Goal: Information Seeking & Learning: Learn about a topic

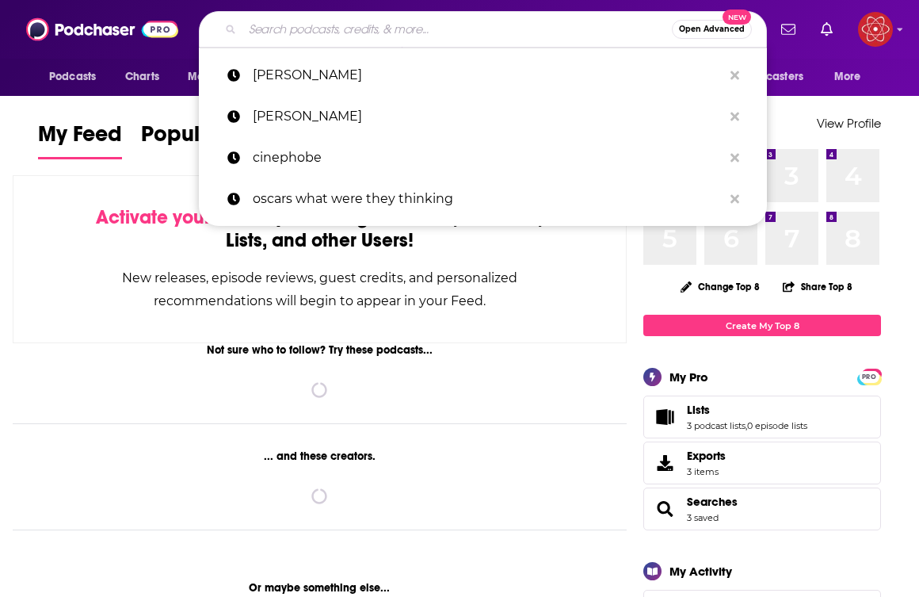
click at [387, 37] on input "Search podcasts, credits, & more..." at bounding box center [456, 29] width 429 height 25
type input "h"
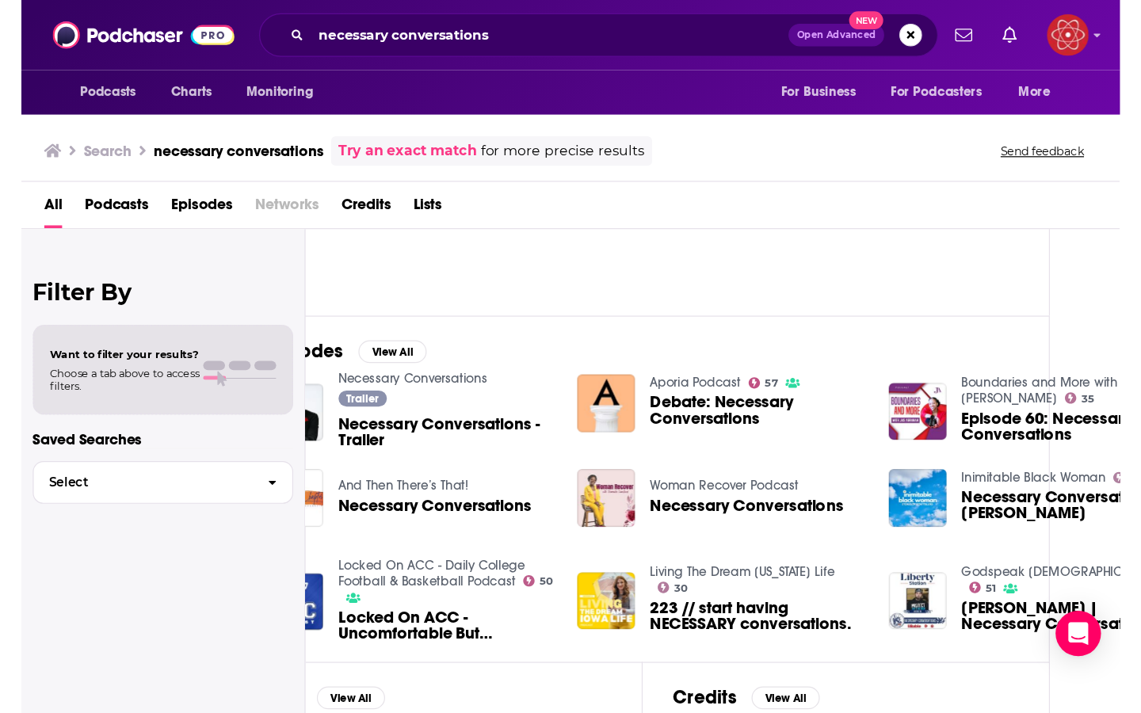
scroll to position [149, 42]
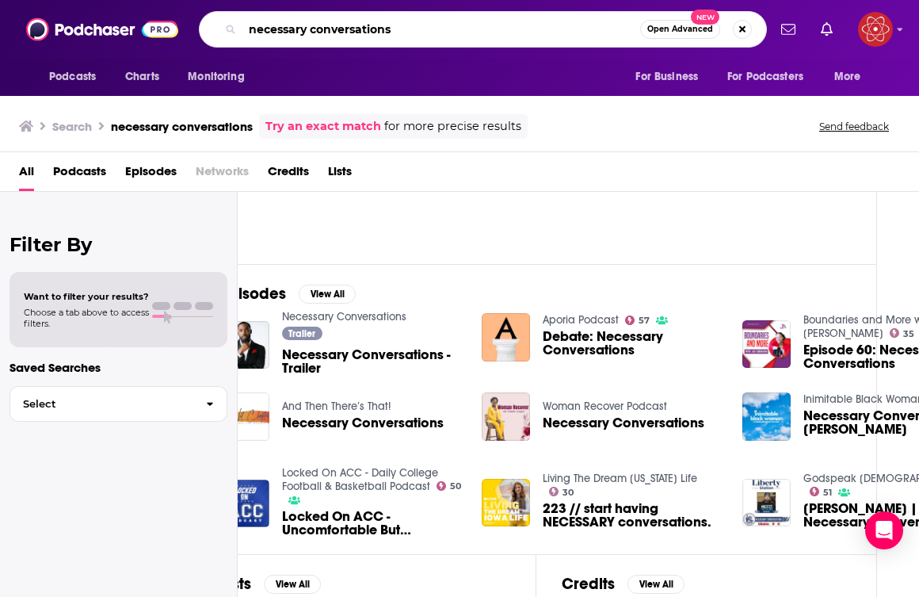
click at [251, 28] on input "necessary conversations" at bounding box center [441, 29] width 398 height 25
click at [251, 32] on input "necessary conversations" at bounding box center [441, 29] width 398 height 25
click at [429, 27] on input "the necessary conversations" at bounding box center [441, 29] width 398 height 25
type input "the necessary conversation"
click at [487, 32] on input "the necessary conversation" at bounding box center [441, 29] width 398 height 25
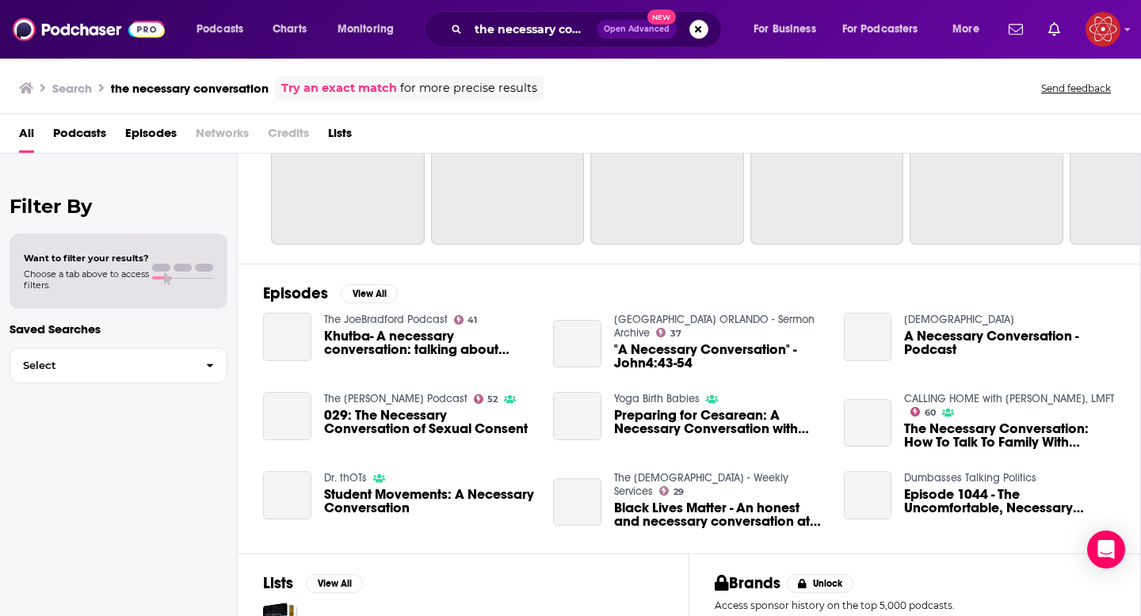
scroll to position [111, 0]
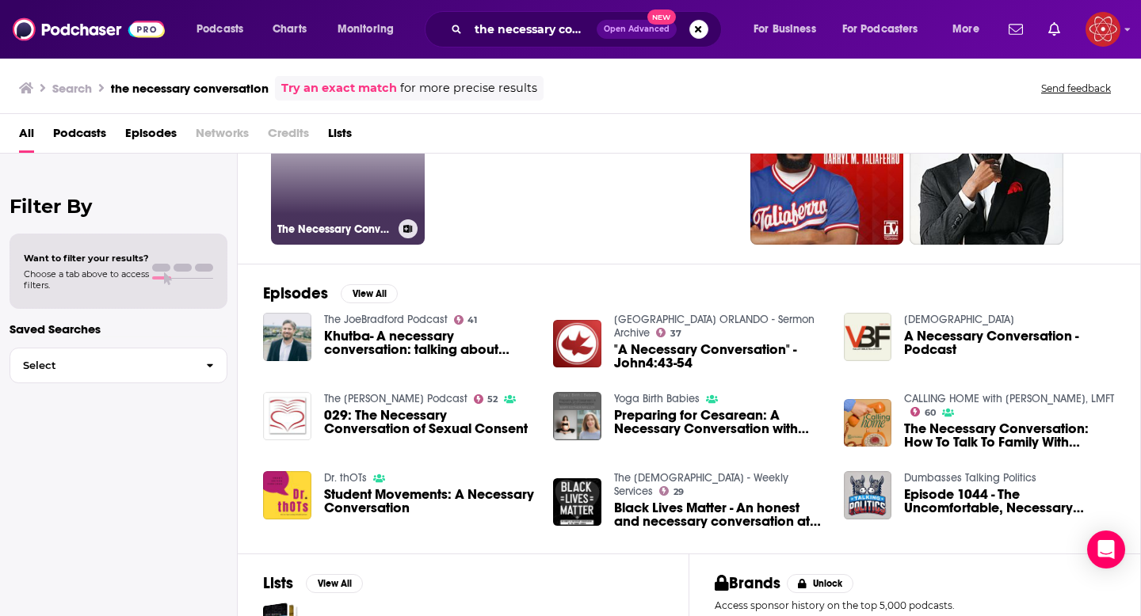
click at [395, 201] on div "63" at bounding box center [407, 158] width 24 height 122
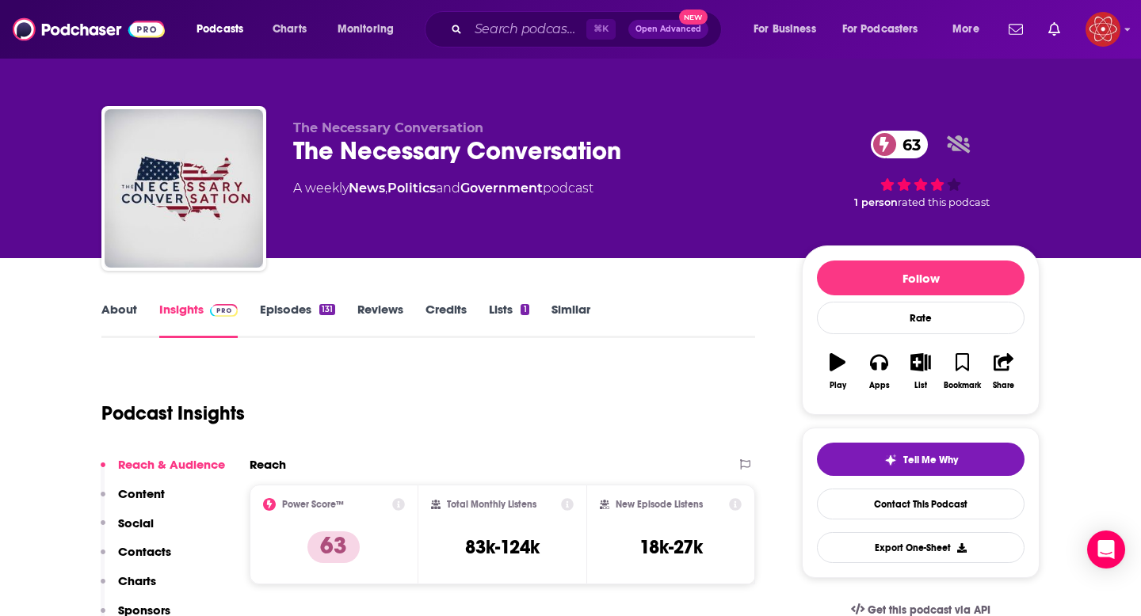
click at [300, 303] on link "Episodes 131" at bounding box center [297, 320] width 75 height 36
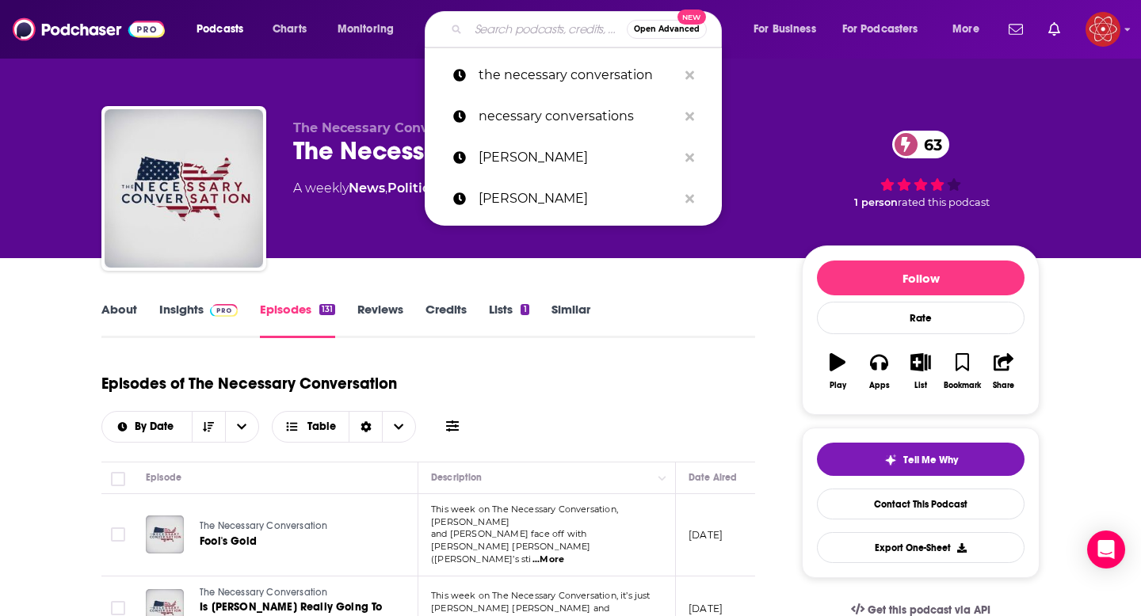
click at [516, 30] on input "Search podcasts, credits, & more..." at bounding box center [547, 29] width 158 height 25
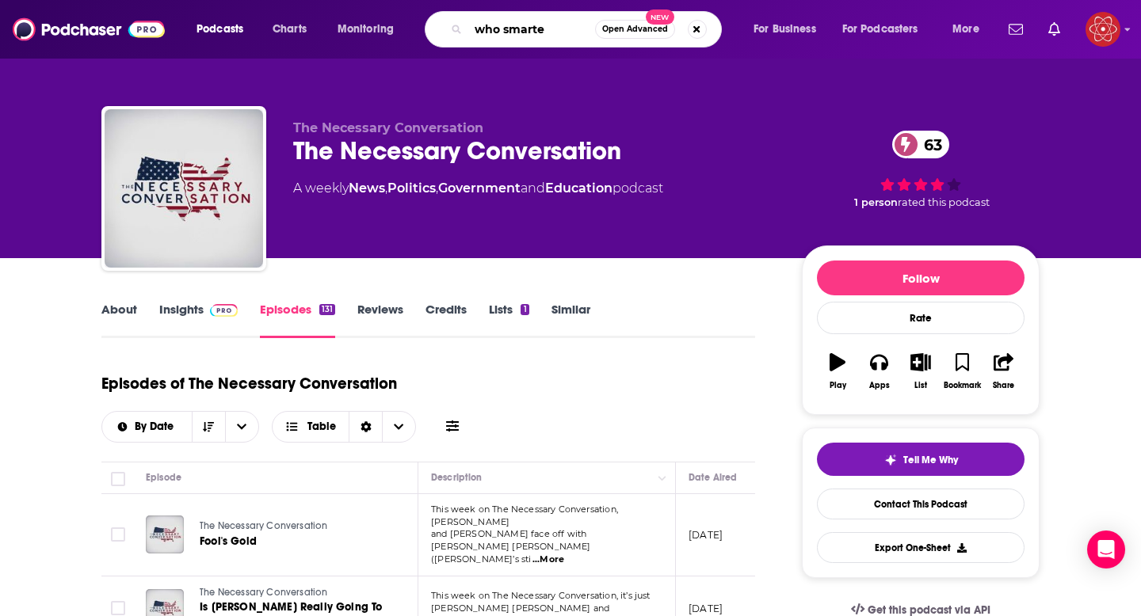
type input "who smarted"
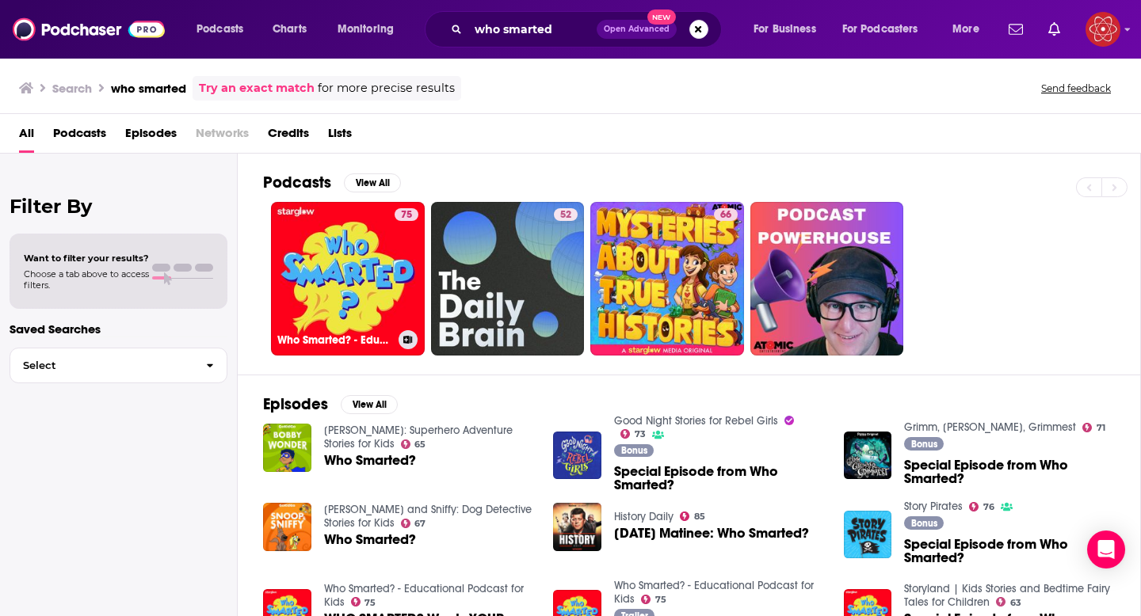
scroll to position [11, 0]
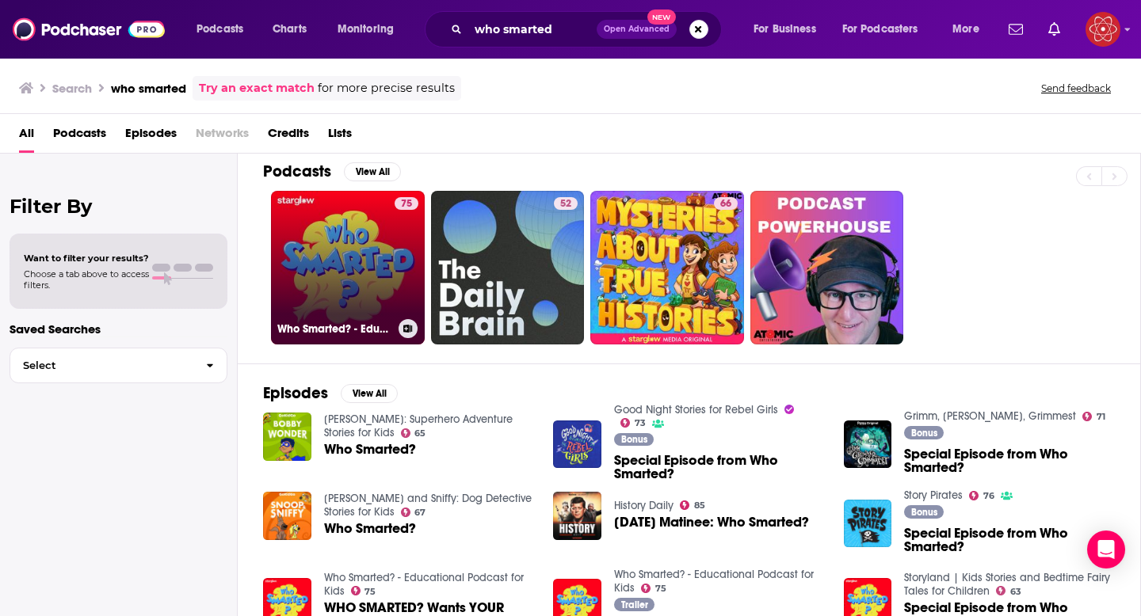
click at [306, 285] on link "75 Who Smarted? - Educational Podcast for Kids" at bounding box center [348, 268] width 154 height 154
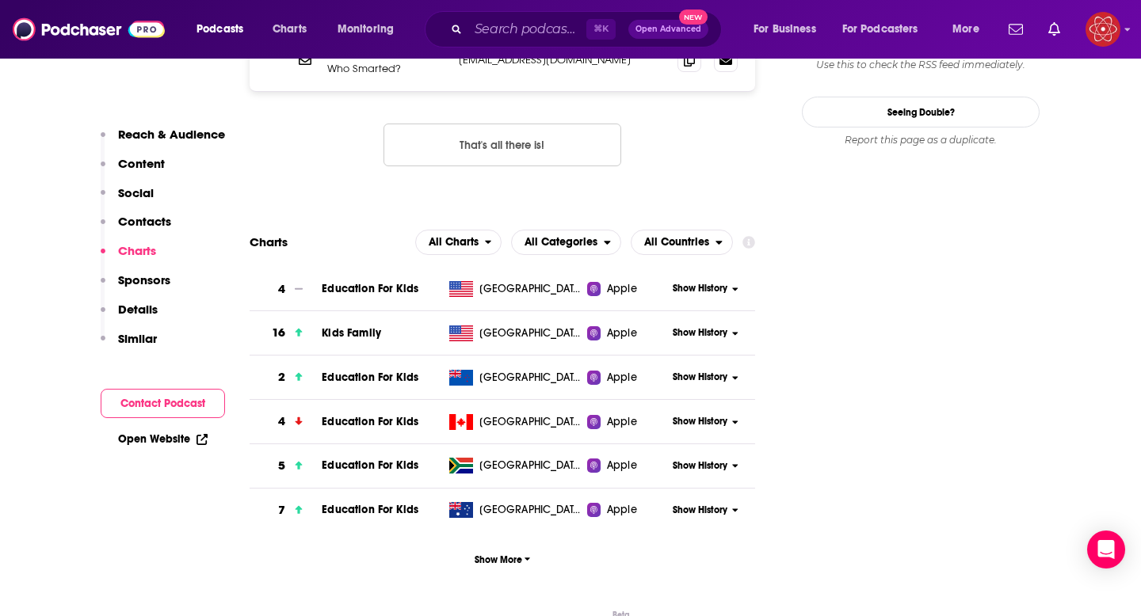
scroll to position [1792, 0]
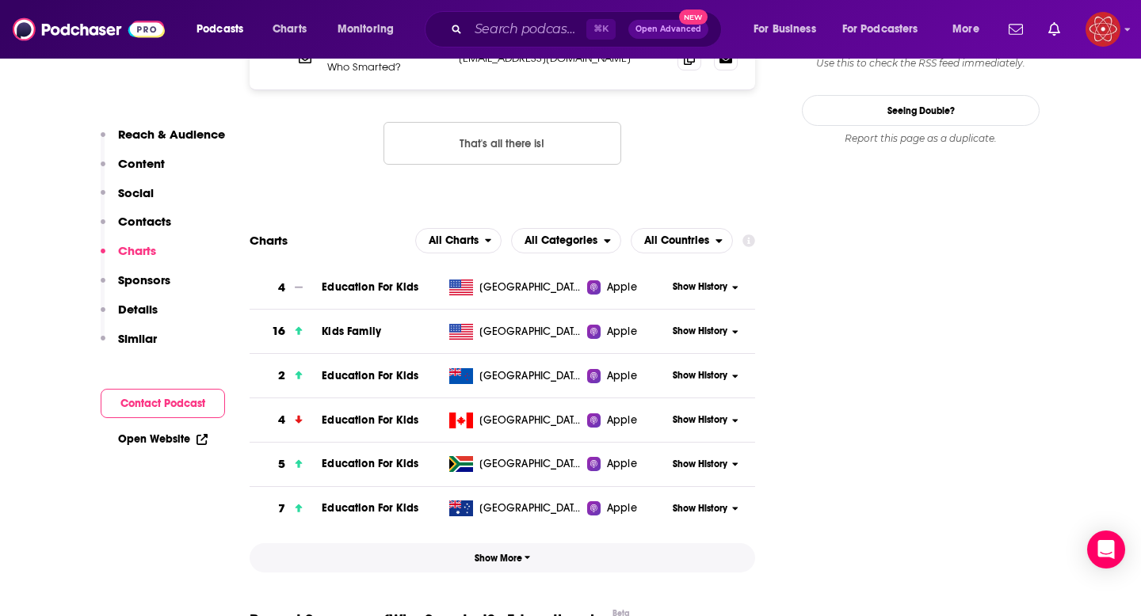
click at [516, 553] on span "Show More" at bounding box center [503, 558] width 56 height 11
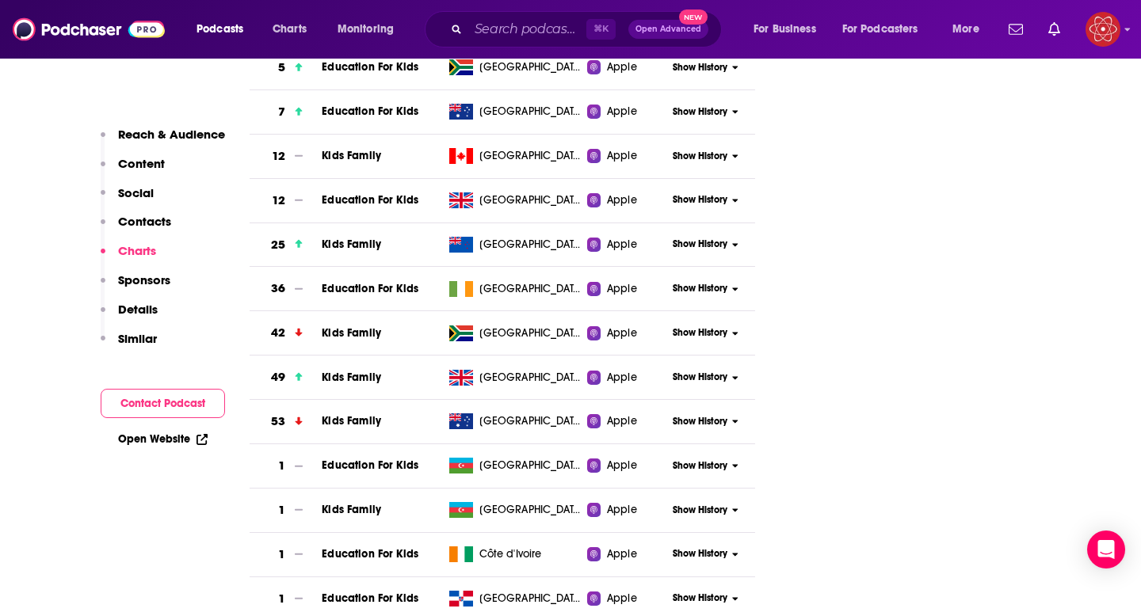
scroll to position [2194, 0]
